Goal: Information Seeking & Learning: Learn about a topic

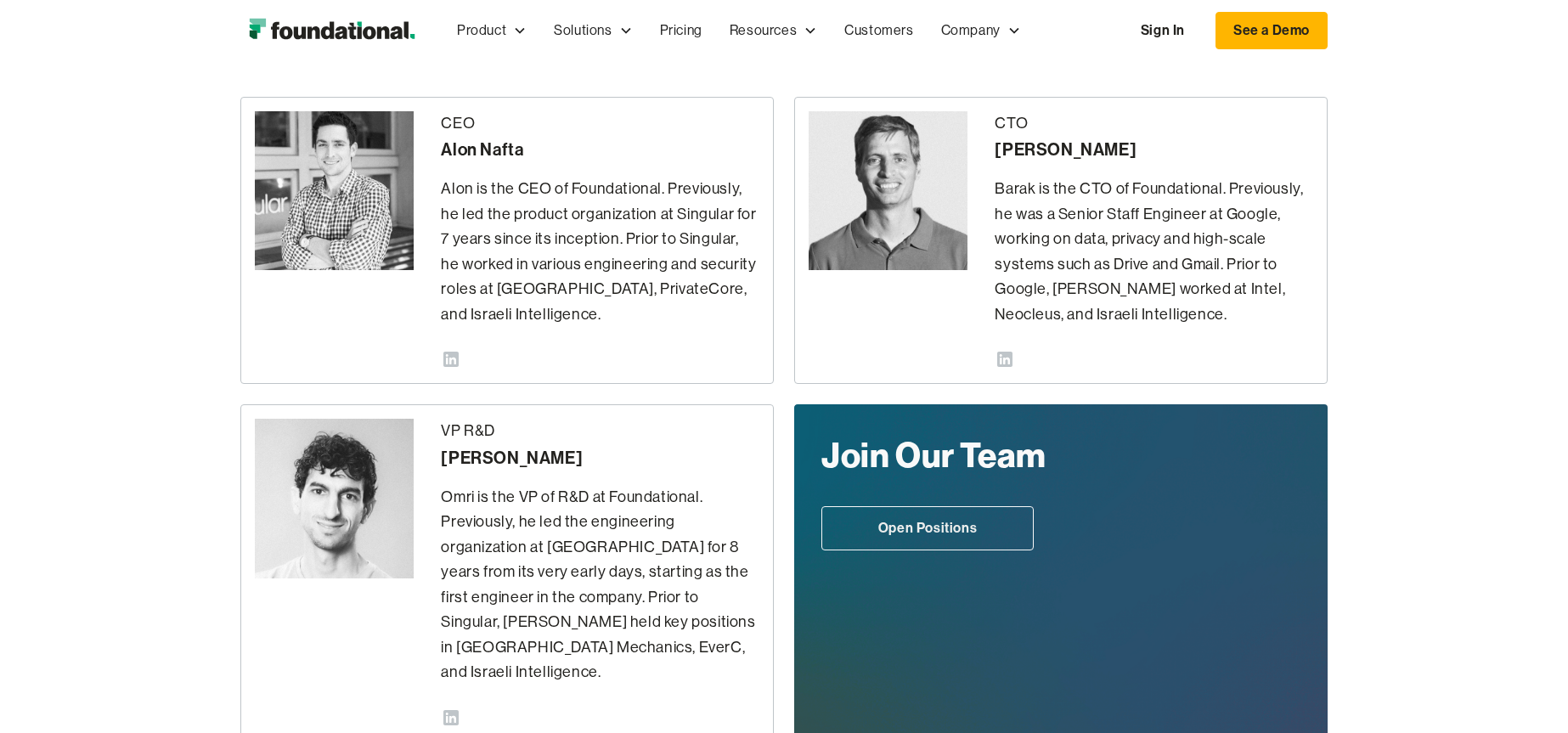
scroll to position [408, 0]
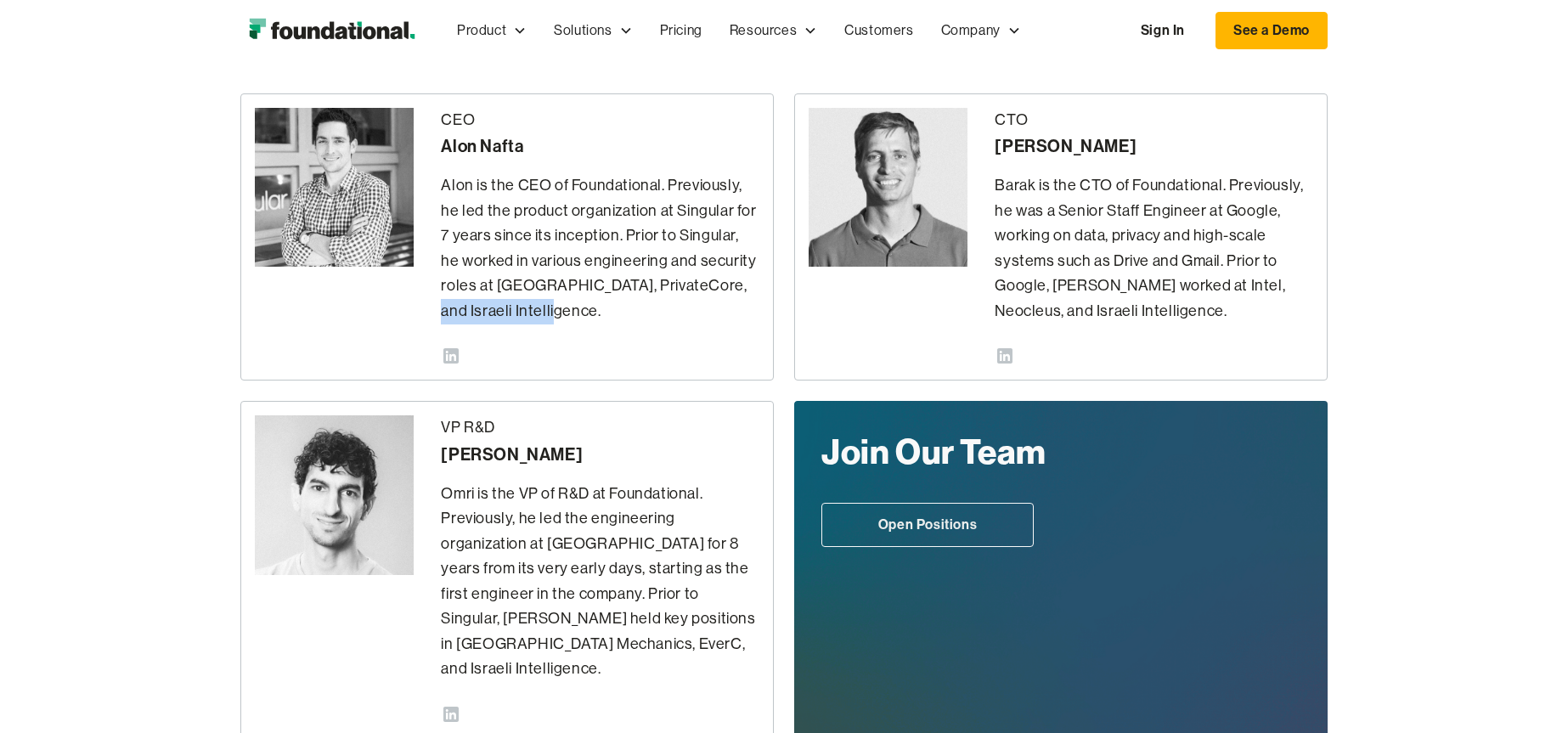
drag, startPoint x: 708, startPoint y: 285, endPoint x: 703, endPoint y: 308, distance: 23.5
click at [703, 308] on p "Alon is the CEO of Foundational. Previously, he led the product organization at…" at bounding box center [601, 248] width 319 height 150
click at [703, 293] on p "Alon is the CEO of Foundational. Previously, he led the product organization at…" at bounding box center [601, 248] width 319 height 150
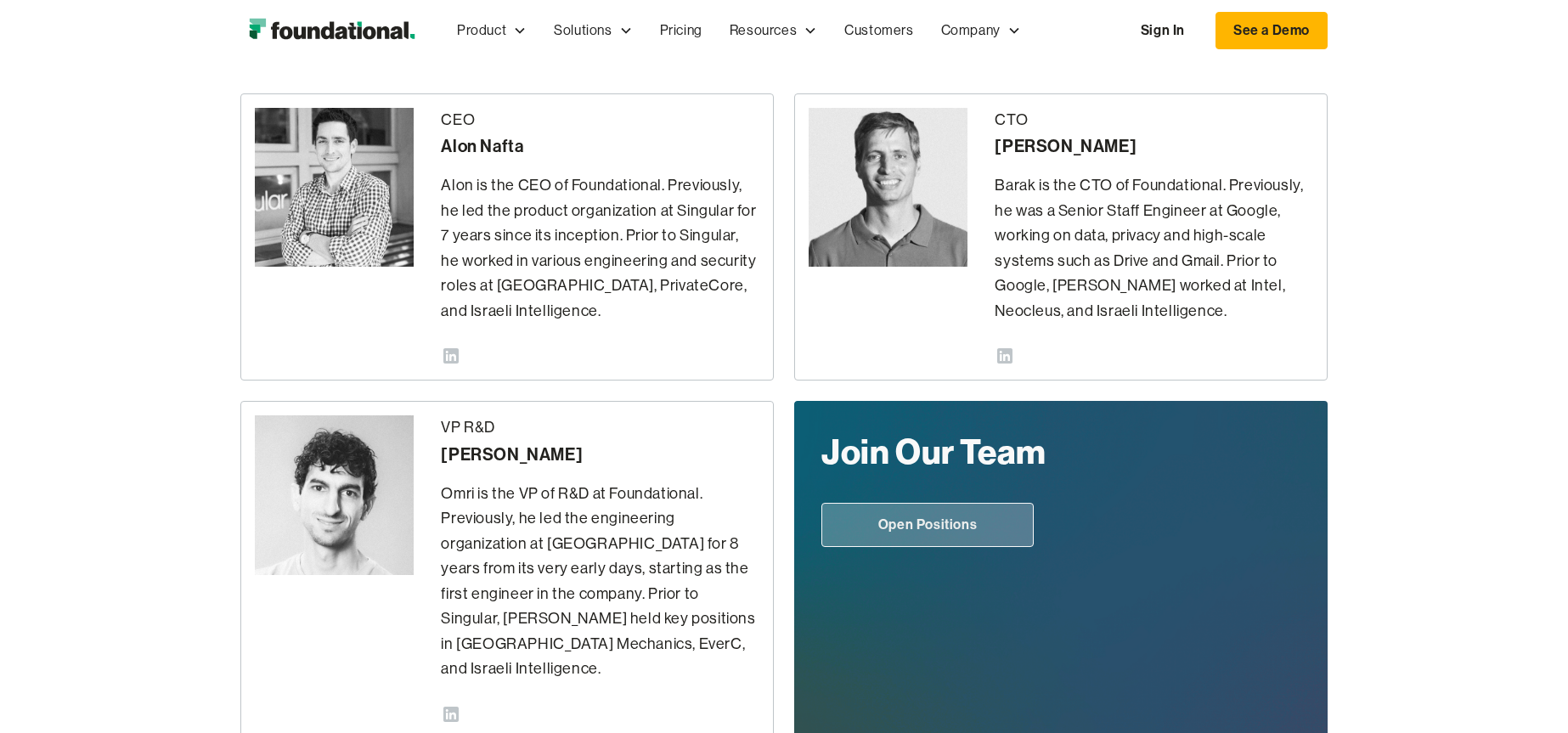
click at [940, 528] on link "Open Positions" at bounding box center [928, 525] width 213 height 44
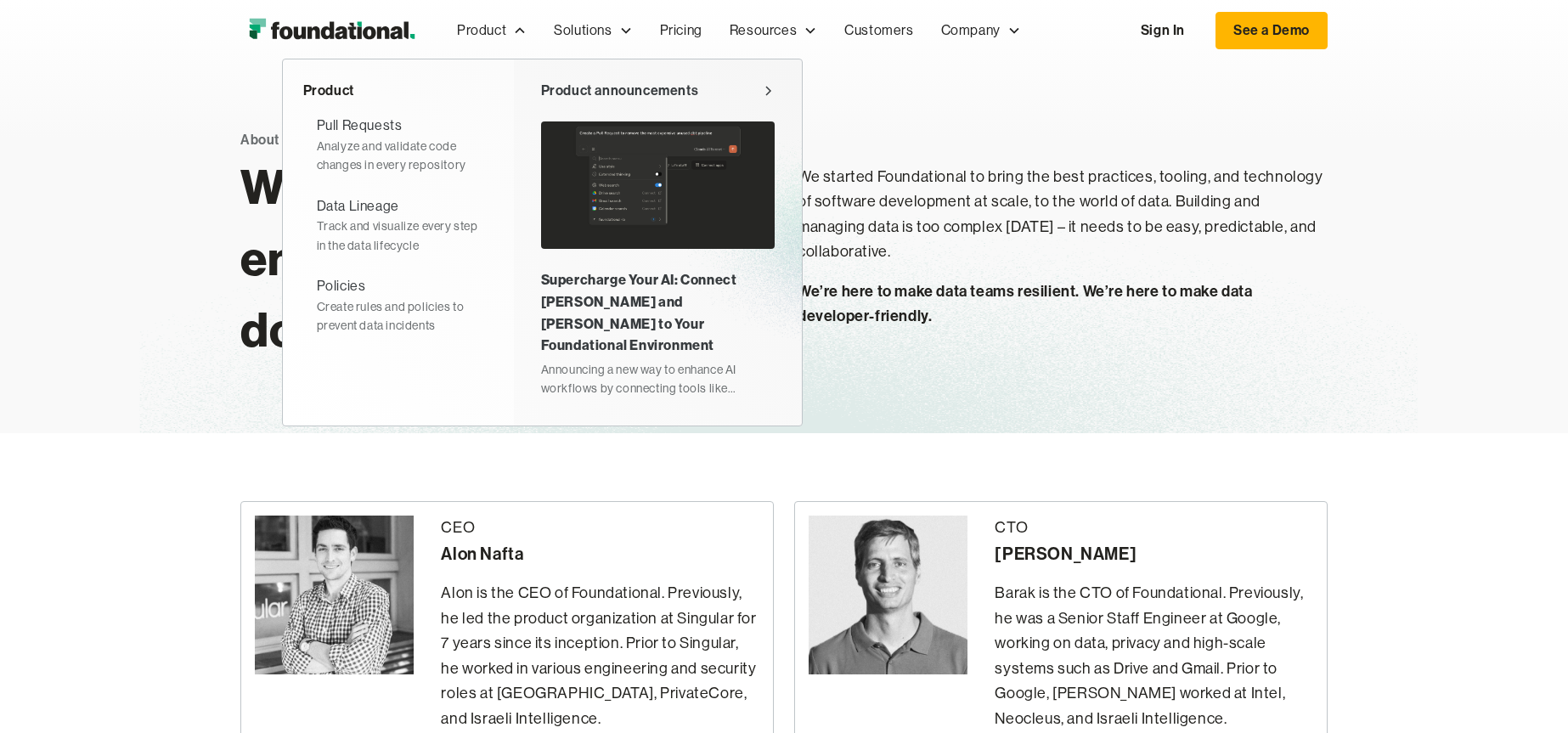
click at [652, 188] on img at bounding box center [658, 185] width 234 height 127
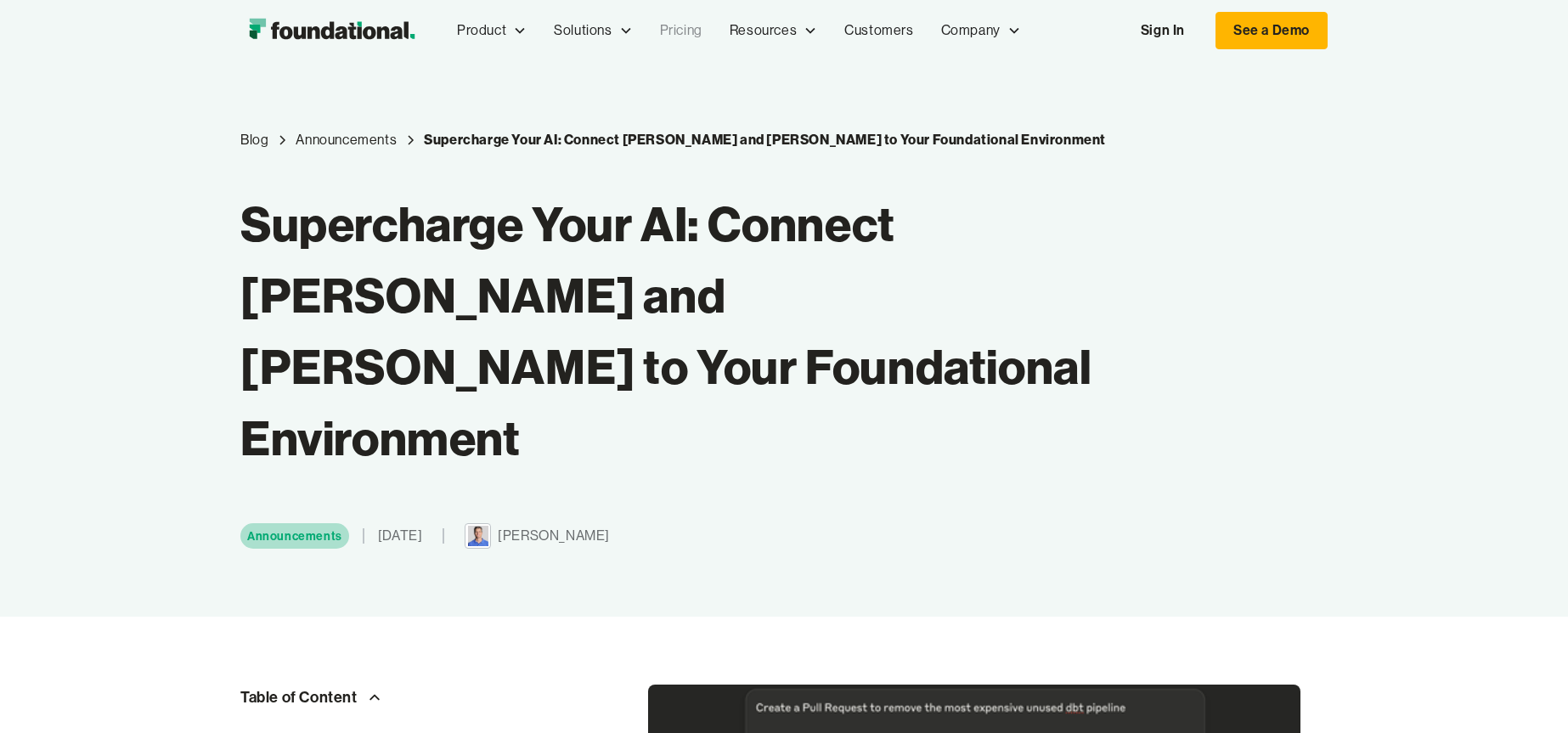
click at [682, 26] on link "Pricing" at bounding box center [682, 30] width 70 height 56
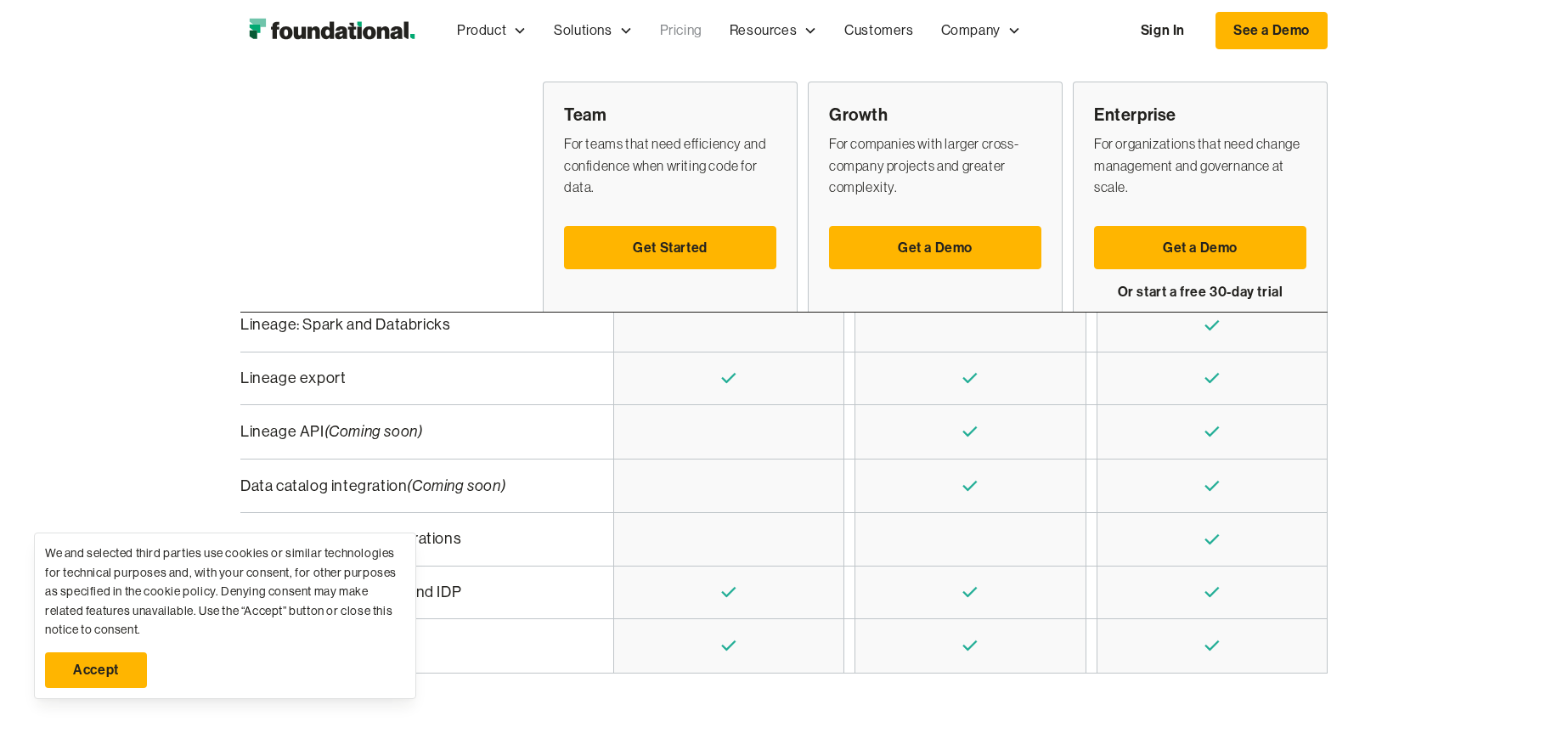
scroll to position [509, 0]
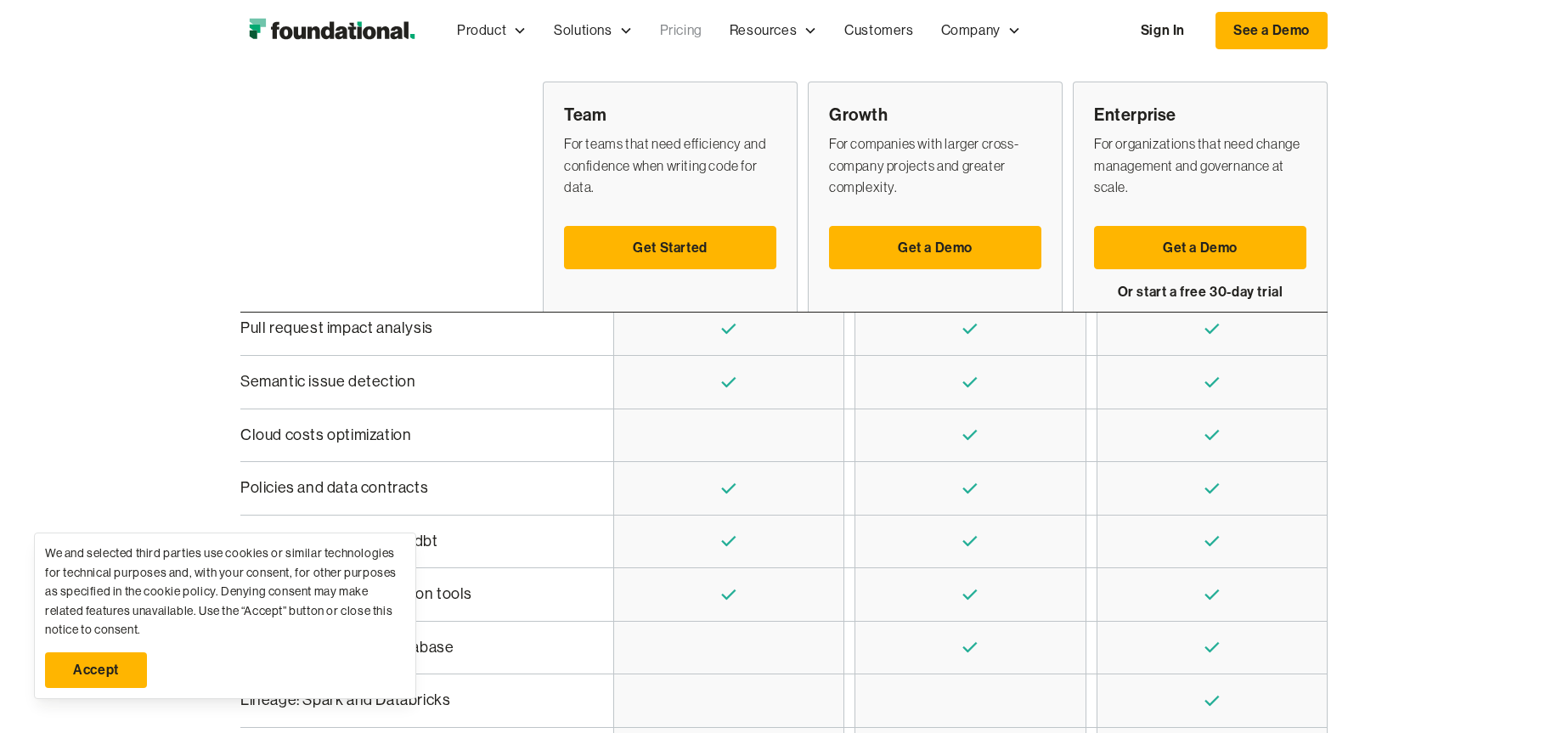
click at [691, 31] on link "Pricing" at bounding box center [682, 30] width 70 height 56
